Goal: Information Seeking & Learning: Learn about a topic

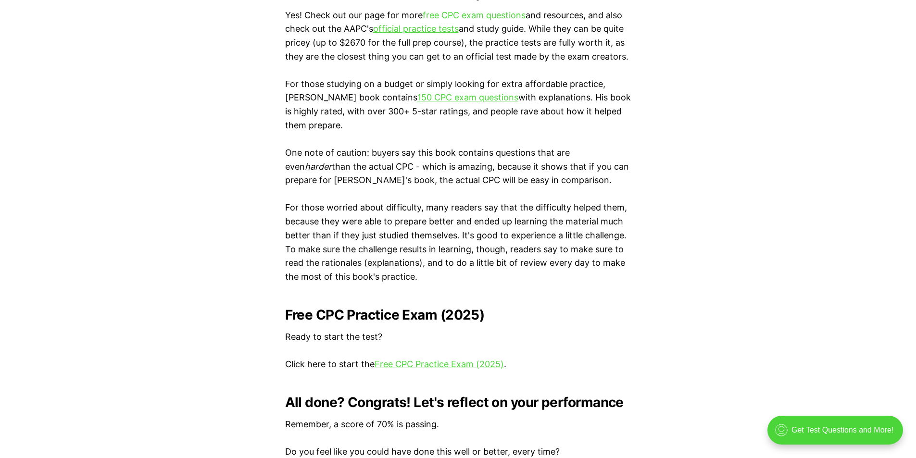
scroll to position [1731, 0]
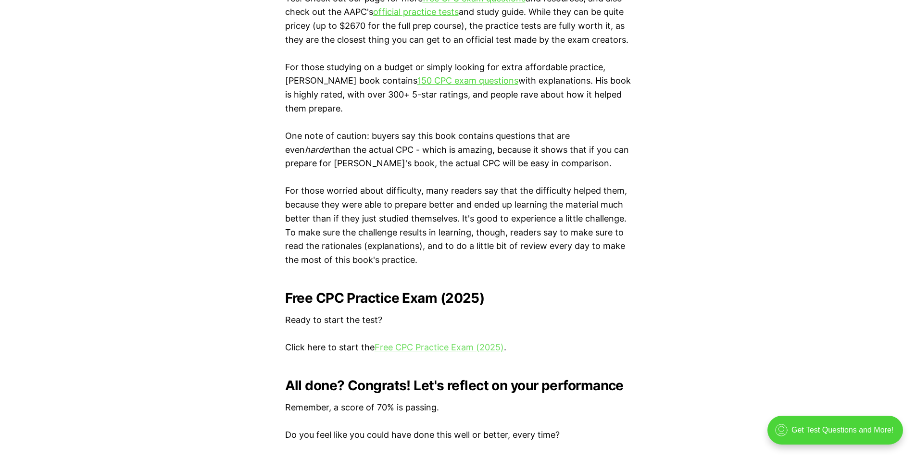
click at [463, 350] on link "Free CPC Practice Exam (2025)" at bounding box center [439, 347] width 129 height 10
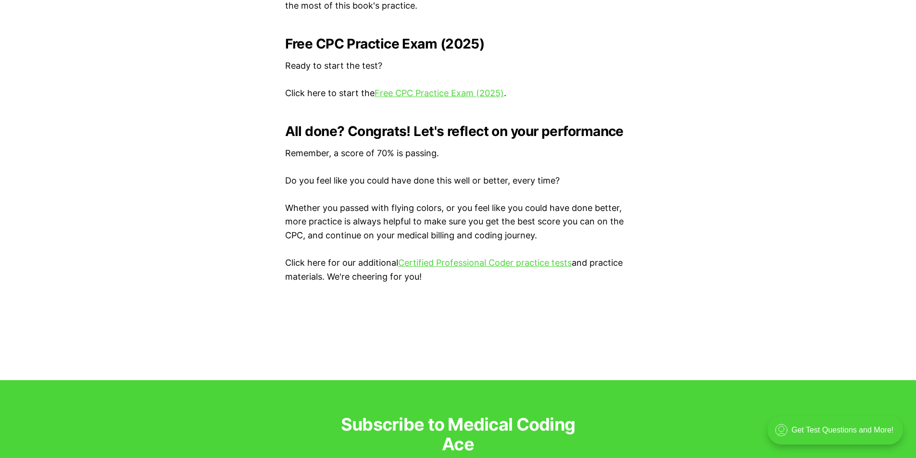
scroll to position [2019, 0]
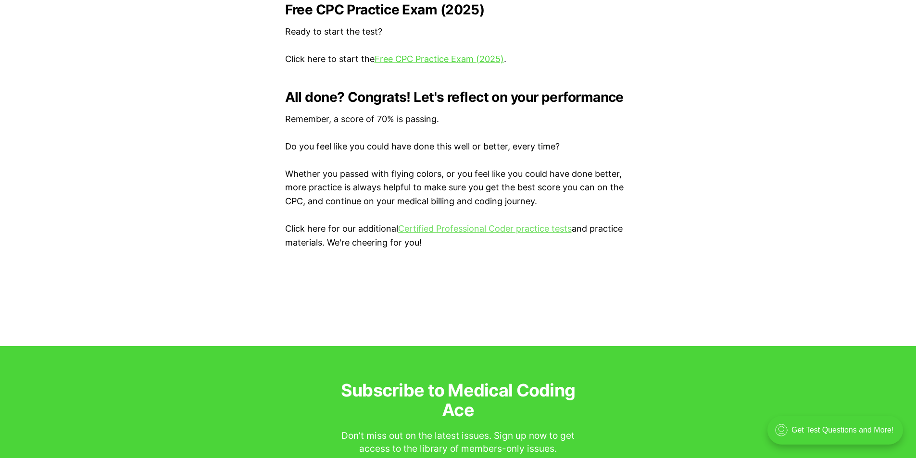
click at [464, 231] on link "Certified Professional Coder practice tests" at bounding box center [485, 229] width 174 height 10
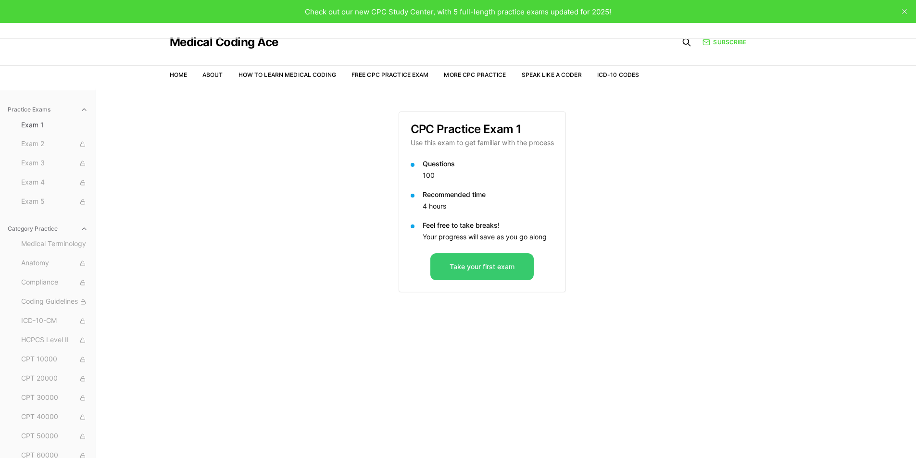
click at [488, 268] on button "Take your first exam" at bounding box center [481, 266] width 103 height 27
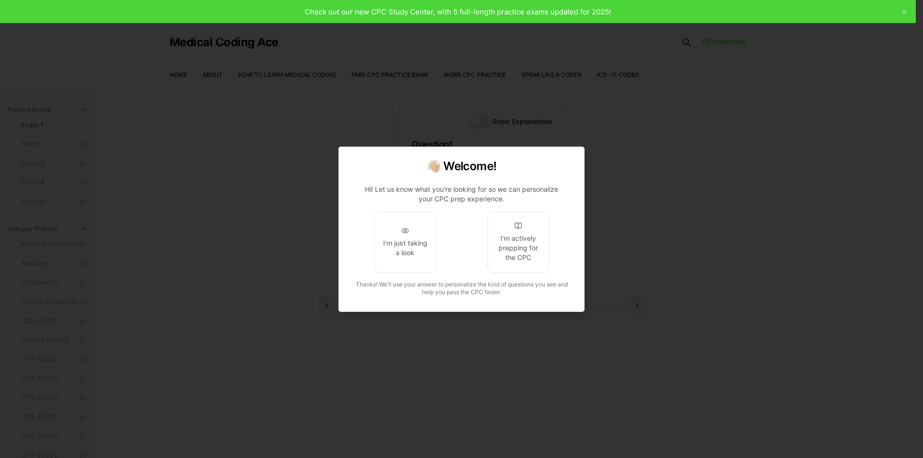
click at [366, 250] on span "I'm just taking a look" at bounding box center [404, 243] width 109 height 62
click at [404, 246] on div "I'm just taking a look" at bounding box center [405, 247] width 45 height 19
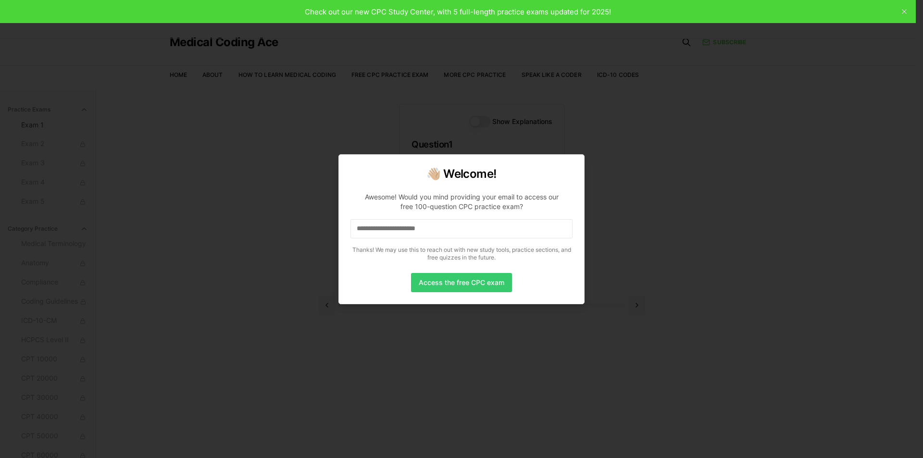
click at [463, 283] on button "Access the free CPC exam" at bounding box center [461, 282] width 101 height 19
click at [412, 228] on input at bounding box center [461, 228] width 222 height 19
click at [903, 10] on div at bounding box center [461, 229] width 923 height 458
click at [904, 9] on div at bounding box center [461, 229] width 923 height 458
drag, startPoint x: 903, startPoint y: 10, endPoint x: 872, endPoint y: 5, distance: 32.1
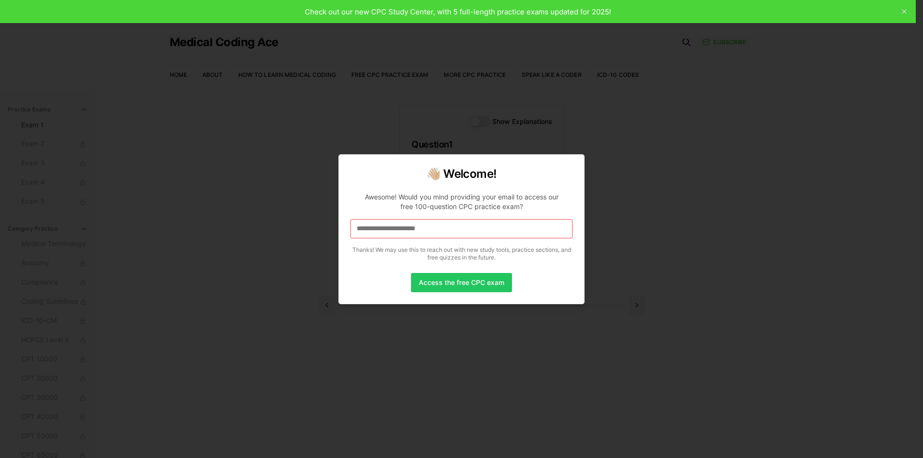
click at [903, 9] on div at bounding box center [461, 229] width 923 height 458
